Goal: Task Accomplishment & Management: Manage account settings

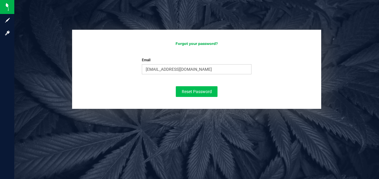
type input "[EMAIL_ADDRESS][DOMAIN_NAME]"
click at [188, 91] on span "Reset Password" at bounding box center [197, 91] width 30 height 5
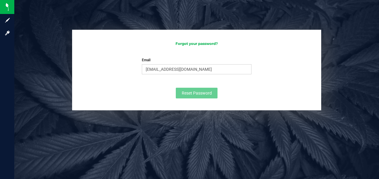
click at [193, 104] on div "Forgot your password? Email [EMAIL_ADDRESS][DOMAIN_NAME] Please enter your emai…" at bounding box center [196, 70] width 249 height 81
click at [194, 44] on h3 "Forgot your password?" at bounding box center [196, 44] width 237 height 4
click at [194, 43] on h3 "Forgot your password?" at bounding box center [196, 44] width 237 height 4
click at [200, 44] on h3 "Forgot your password?" at bounding box center [196, 44] width 237 height 4
